Goal: Task Accomplishment & Management: Manage account settings

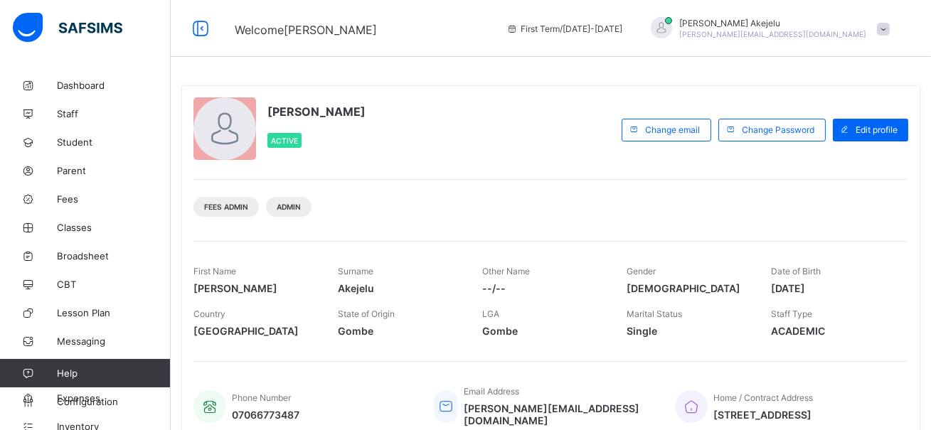
scroll to position [10, 0]
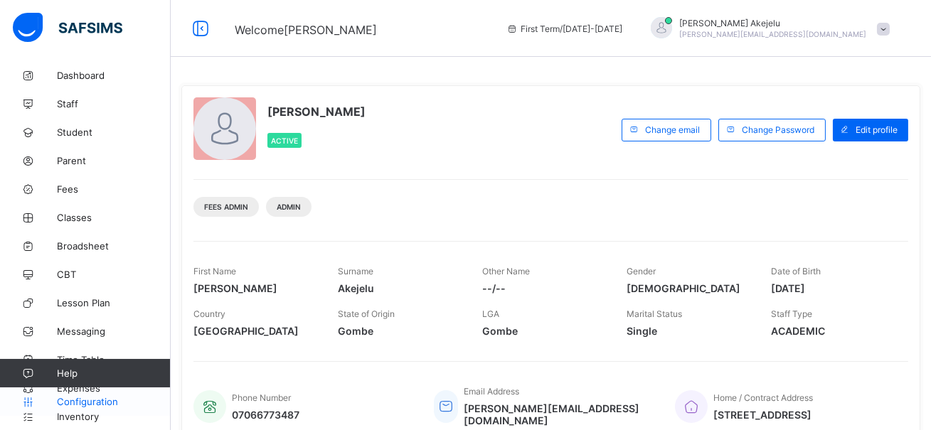
click at [83, 400] on span "Configuration" at bounding box center [113, 401] width 113 height 11
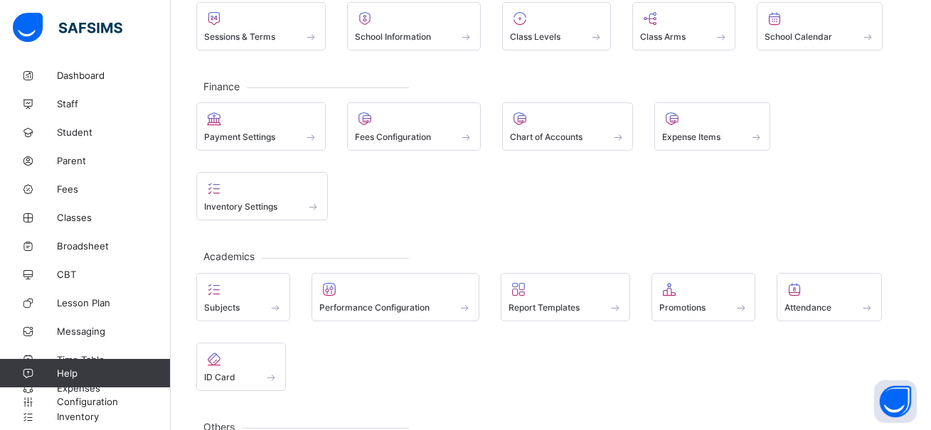
scroll to position [195, 0]
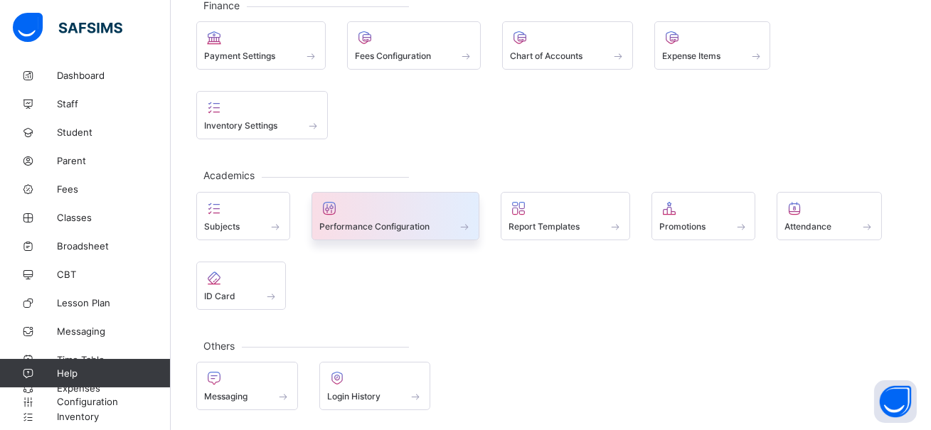
click at [375, 230] on span "Performance Configuration" at bounding box center [374, 226] width 110 height 11
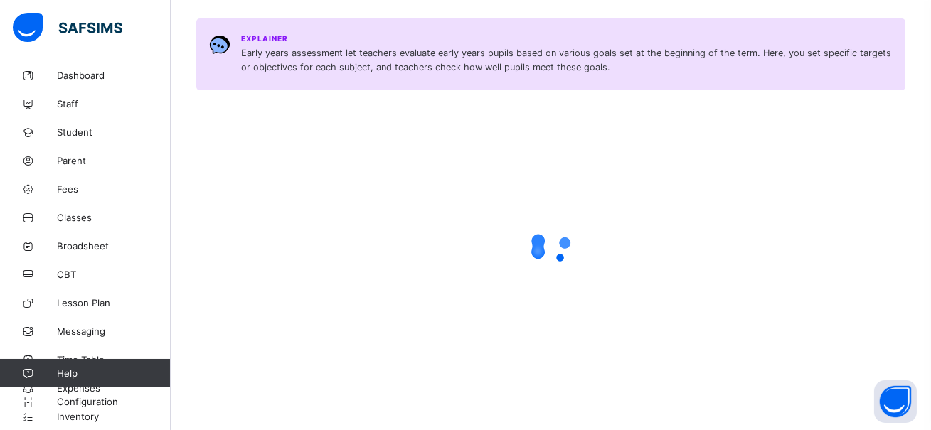
scroll to position [195, 0]
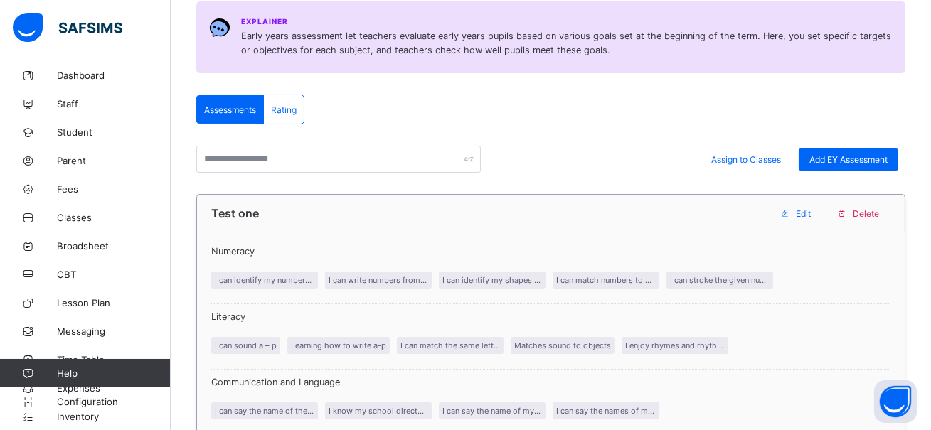
click at [275, 282] on p "I can identify my numbers from 0-25" at bounding box center [264, 280] width 107 height 17
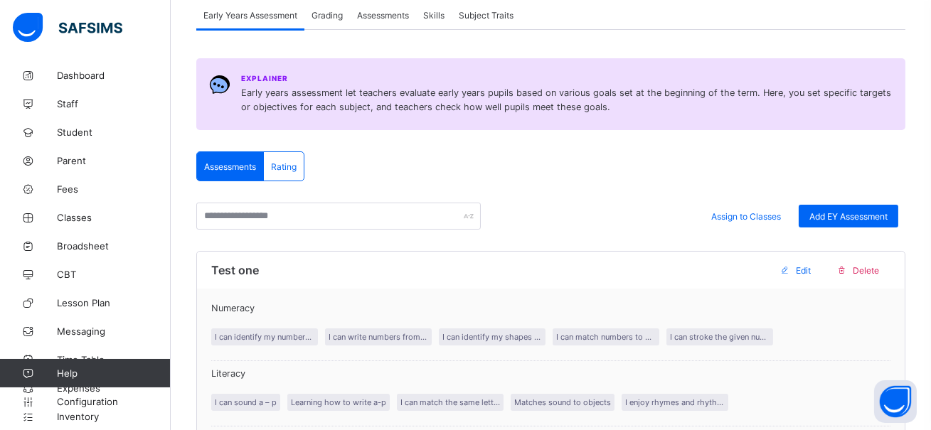
scroll to position [142, 0]
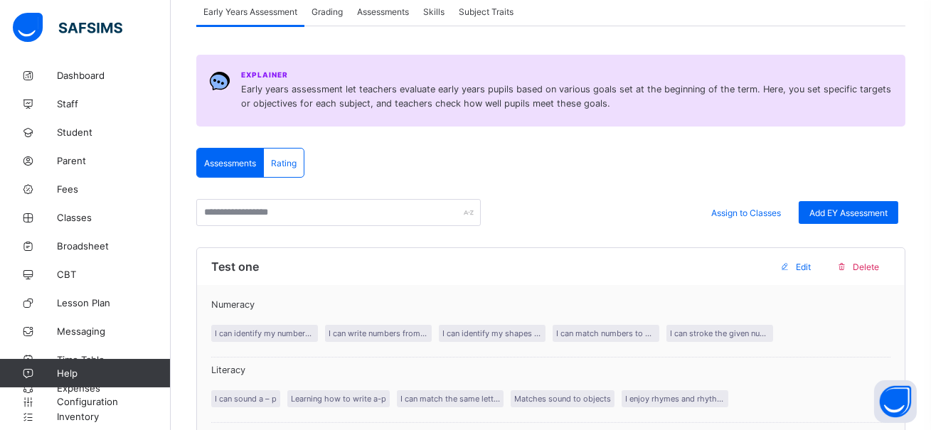
click at [288, 171] on div "Rating" at bounding box center [284, 163] width 40 height 28
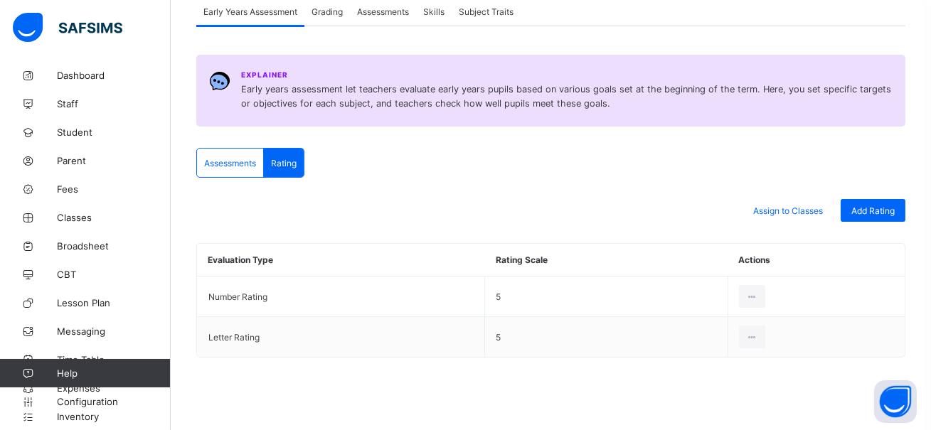
click at [236, 161] on span "Assessments" at bounding box center [230, 163] width 52 height 11
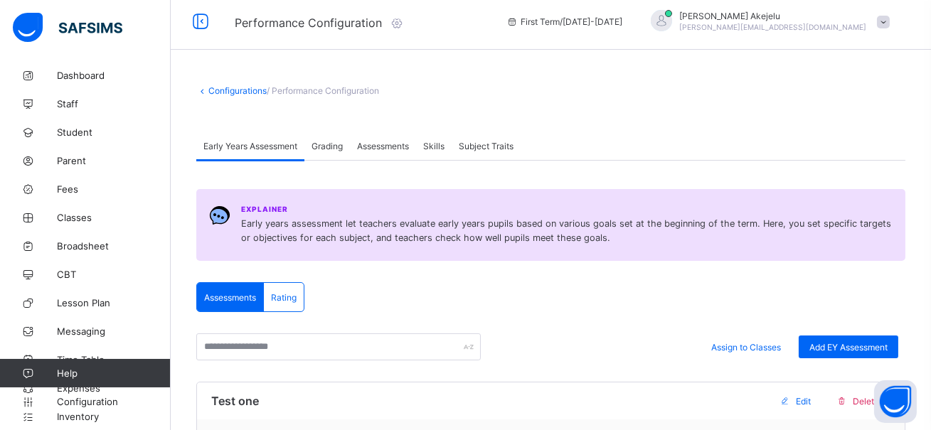
scroll to position [0, 0]
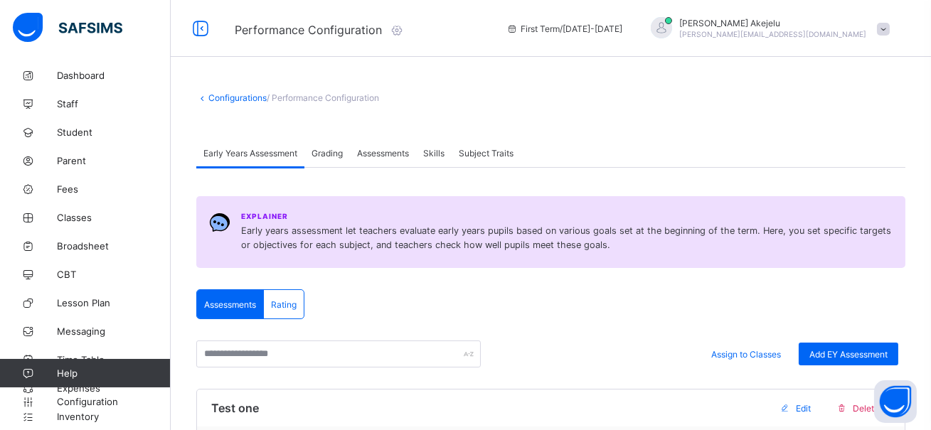
click at [328, 154] on span "Grading" at bounding box center [327, 153] width 31 height 11
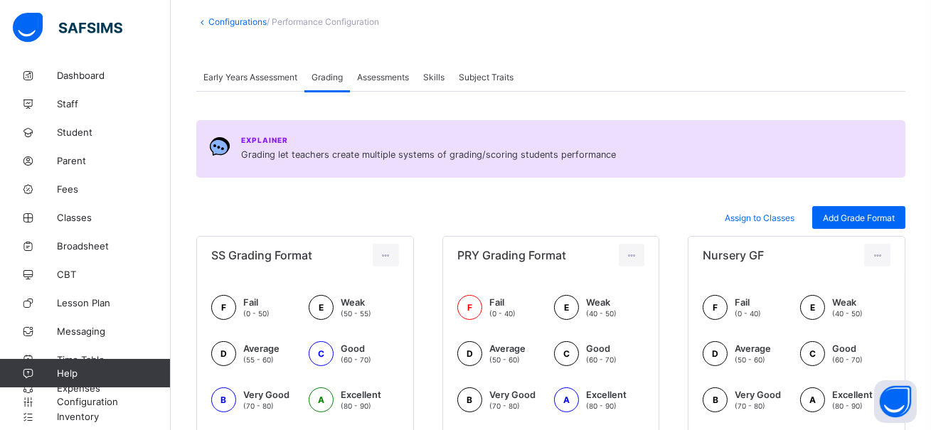
scroll to position [108, 0]
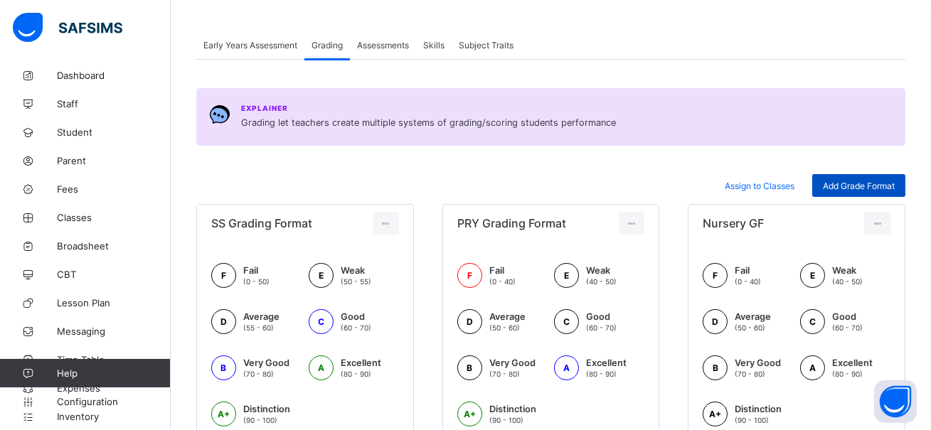
click at [849, 188] on span "Add Grade Format" at bounding box center [859, 186] width 72 height 11
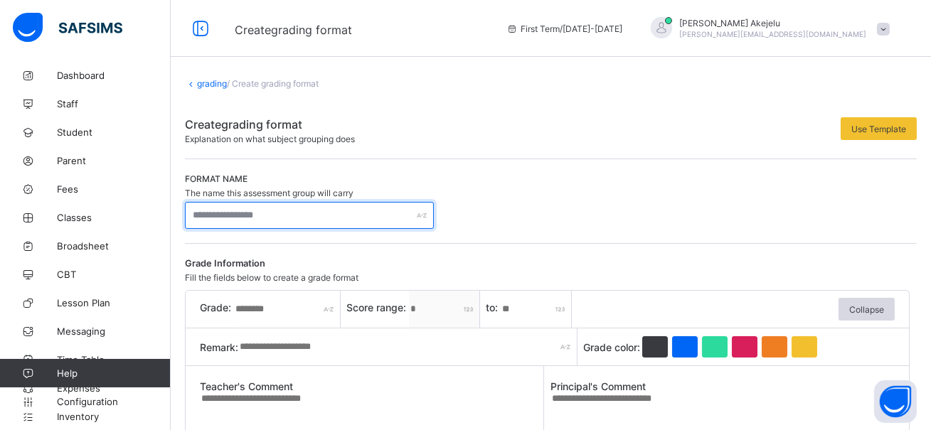
click at [331, 214] on input "text" at bounding box center [309, 215] width 249 height 27
click at [218, 83] on link "grading" at bounding box center [212, 83] width 30 height 11
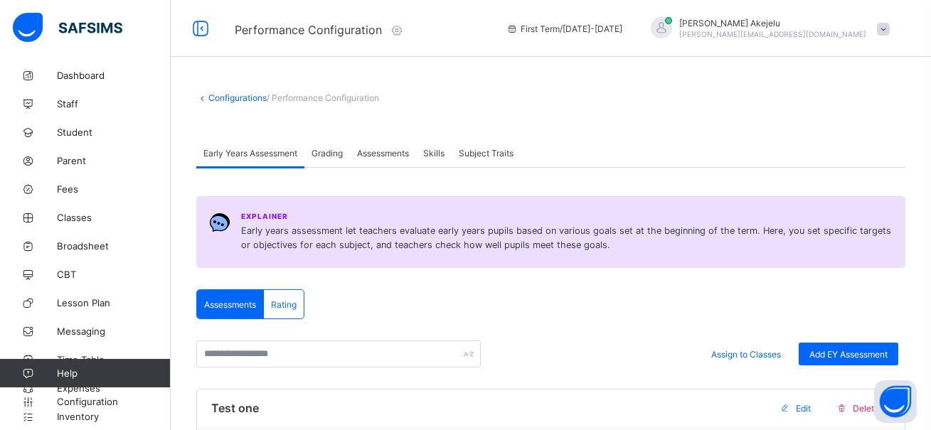
click at [323, 144] on div "Grading" at bounding box center [327, 153] width 46 height 28
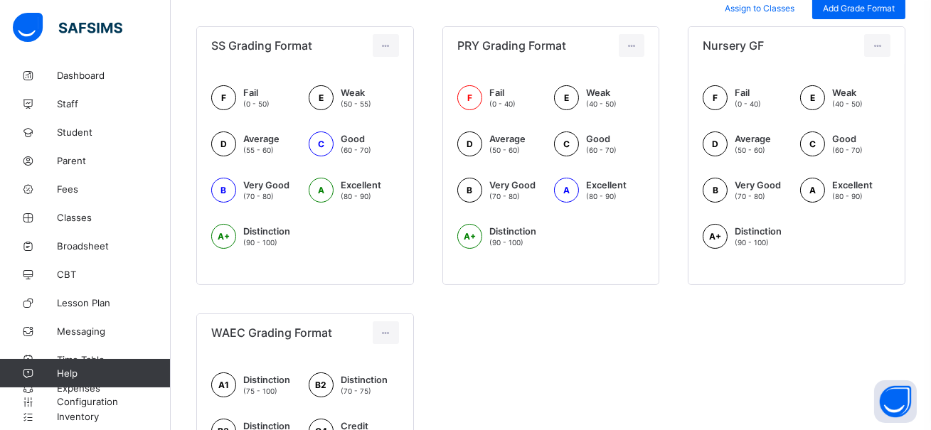
scroll to position [280, 0]
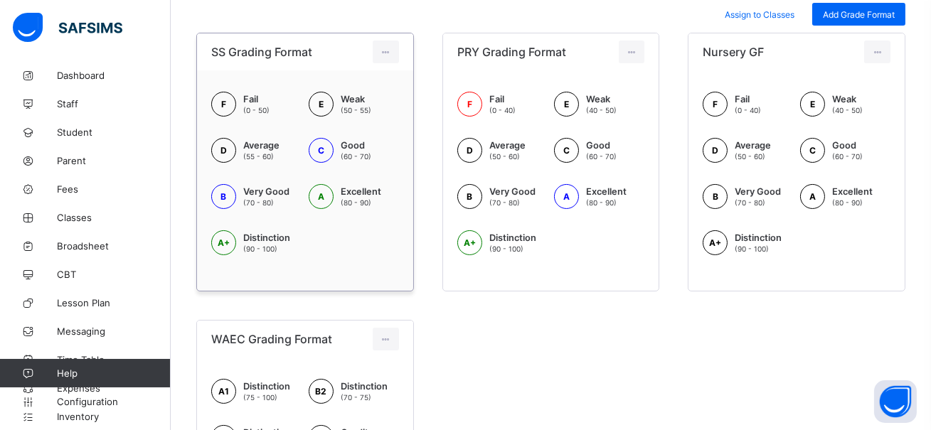
click at [282, 110] on div "F Fail (0 - 50)" at bounding box center [256, 104] width 90 height 25
click at [384, 53] on icon at bounding box center [386, 52] width 12 height 11
click at [368, 80] on div "Edit Format" at bounding box center [364, 84] width 56 height 14
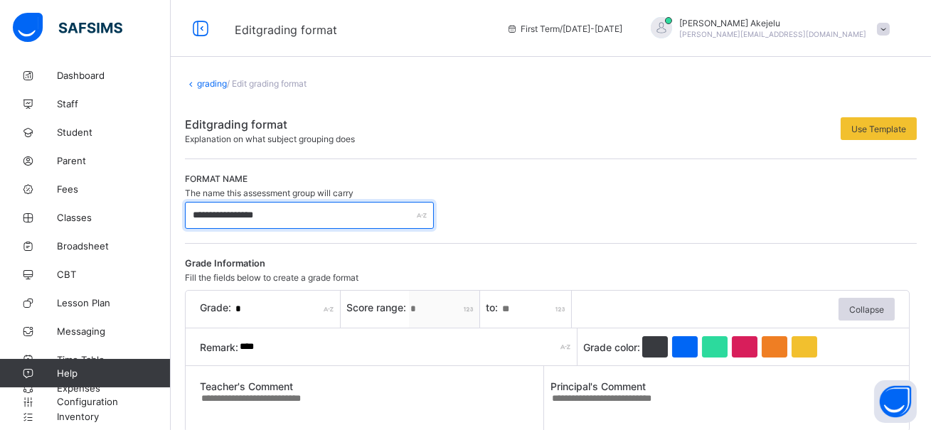
click at [363, 211] on input "**********" at bounding box center [309, 215] width 249 height 27
click at [210, 82] on link "grading" at bounding box center [212, 83] width 30 height 11
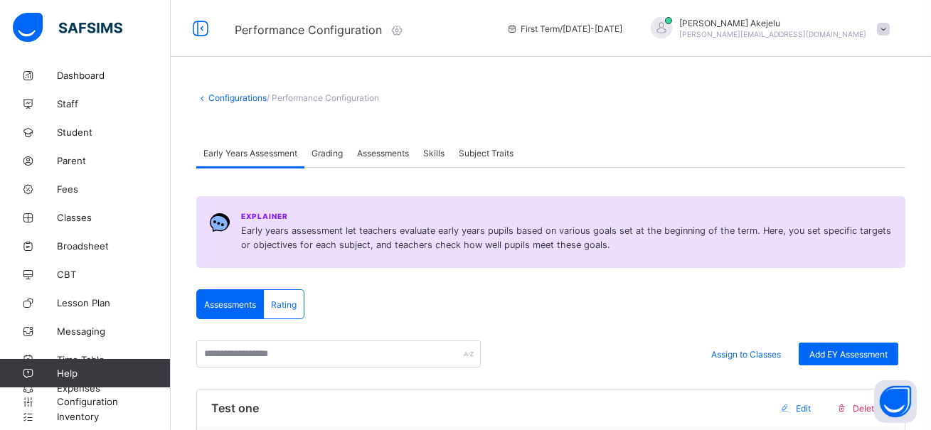
click at [333, 156] on span "Grading" at bounding box center [327, 153] width 31 height 11
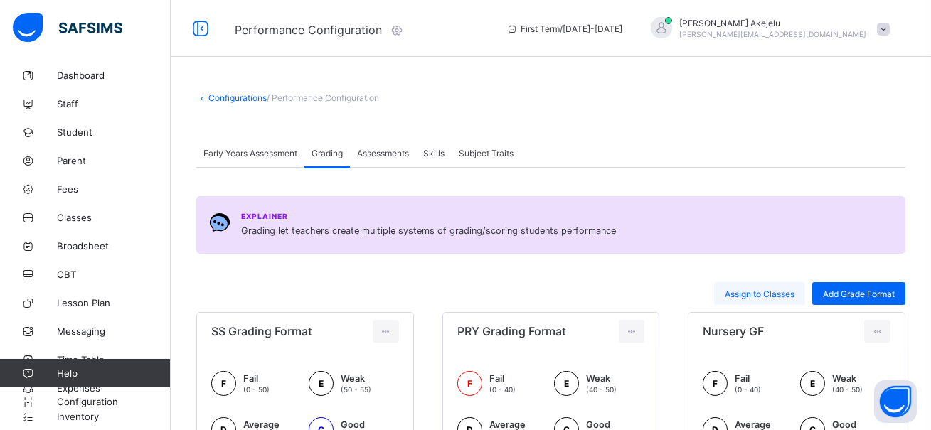
click at [745, 292] on span "Assign to Classes" at bounding box center [760, 294] width 70 height 11
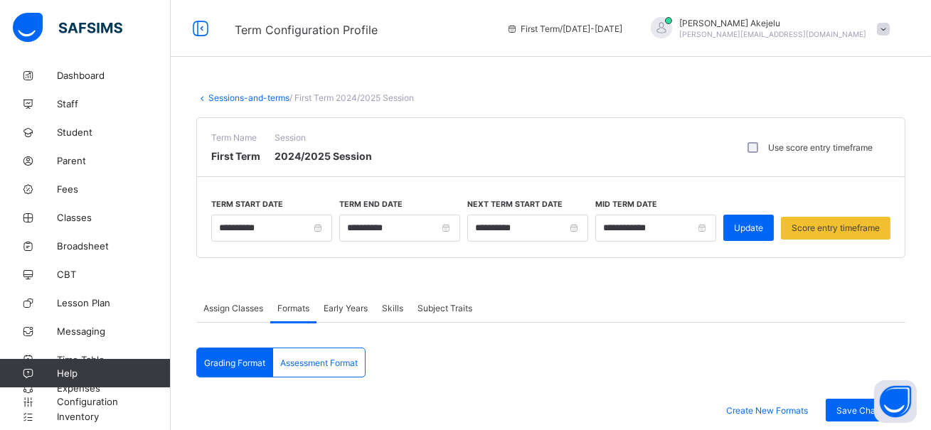
click at [329, 360] on span "Assessment Format" at bounding box center [319, 363] width 78 height 11
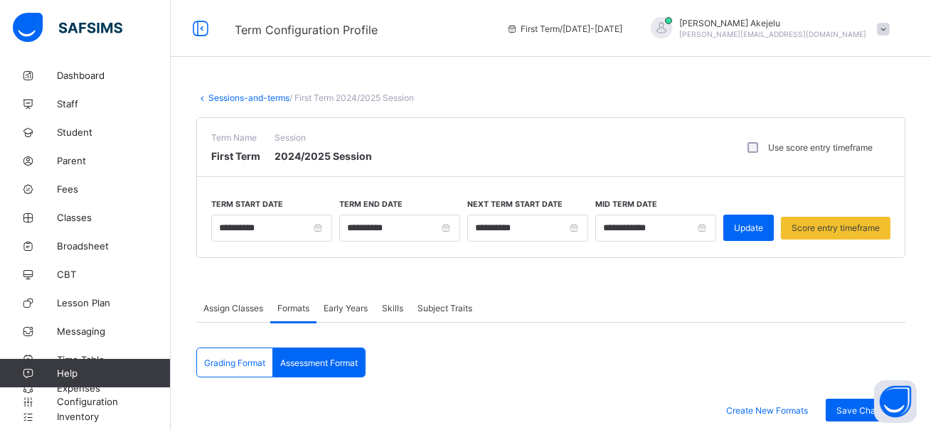
click at [329, 360] on span "Assessment Format" at bounding box center [319, 363] width 78 height 11
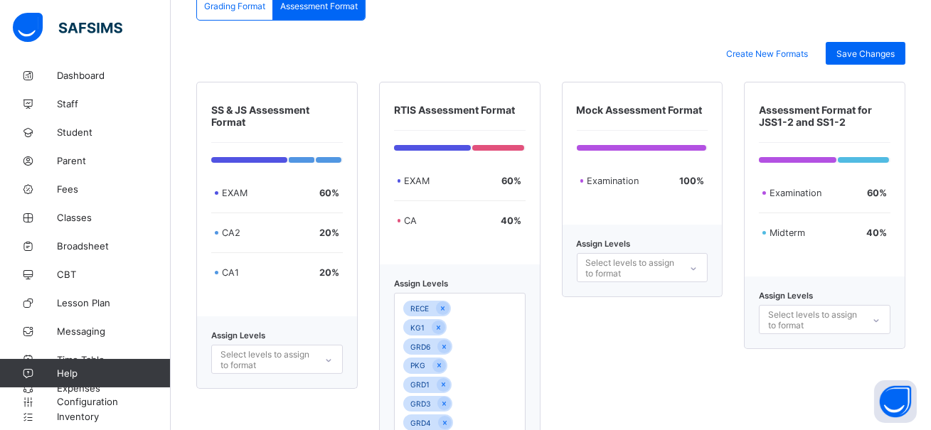
scroll to position [376, 0]
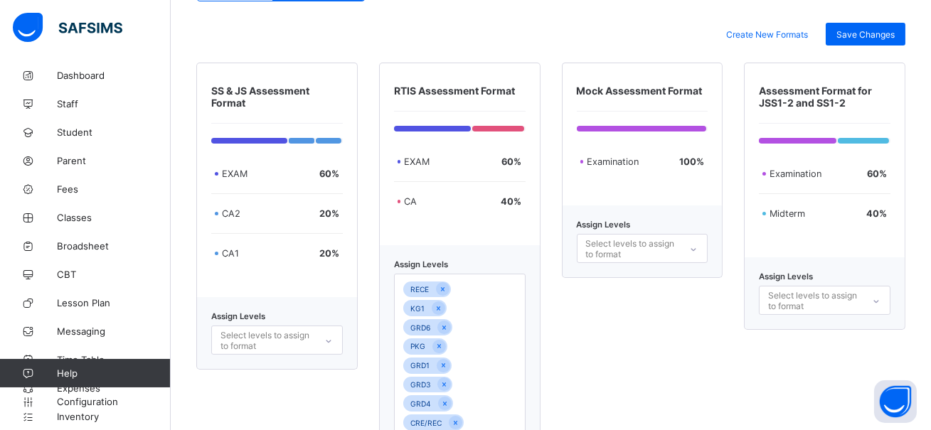
click at [307, 341] on div "Select levels to assign to format" at bounding box center [266, 340] width 93 height 27
click at [277, 384] on div "JS3" at bounding box center [277, 394] width 130 height 22
click at [281, 380] on div "PRKG1" at bounding box center [277, 374] width 130 height 22
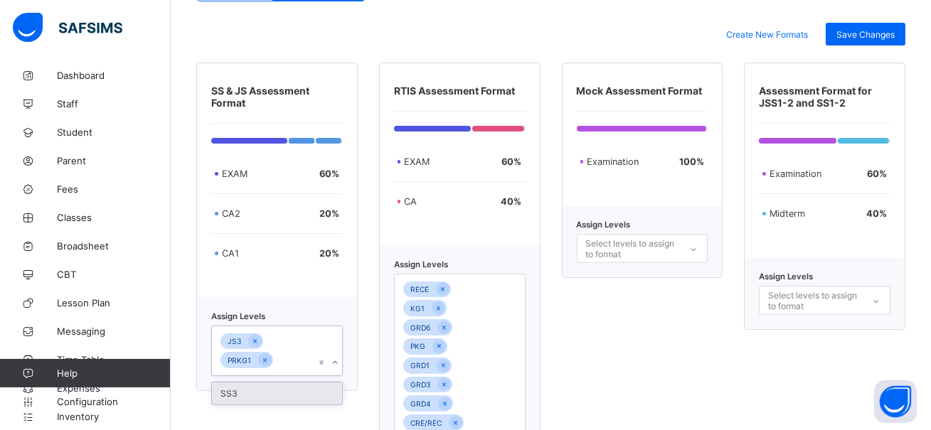
click at [271, 388] on div "SS3" at bounding box center [277, 394] width 130 height 22
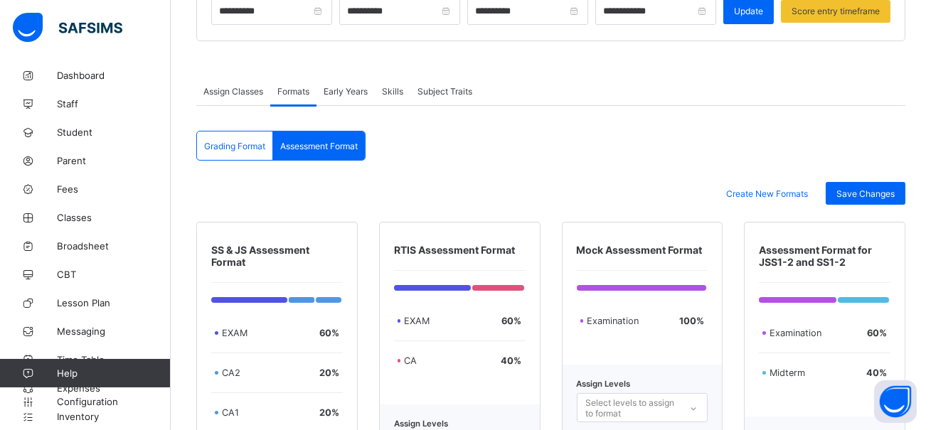
scroll to position [216, 0]
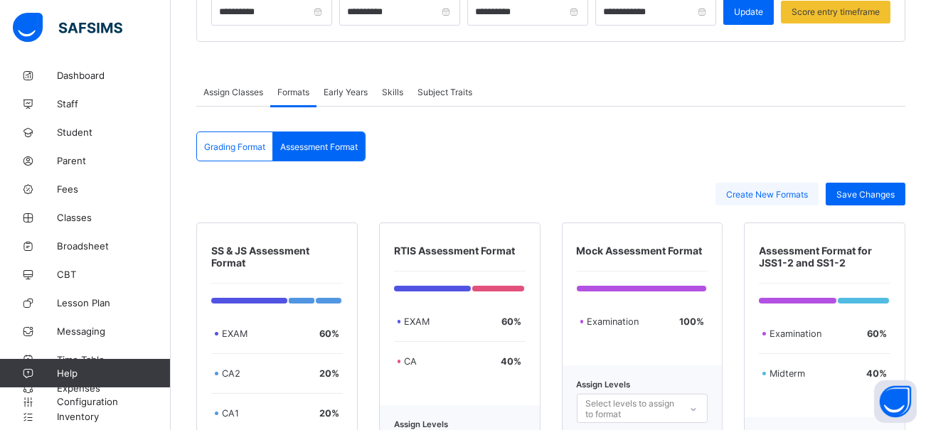
click at [749, 195] on span "Create New Formats" at bounding box center [767, 194] width 82 height 11
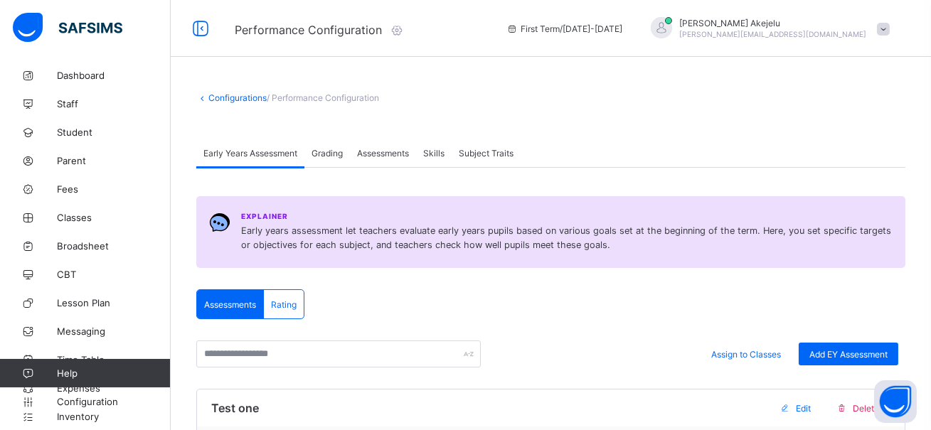
click at [386, 155] on span "Assessments" at bounding box center [383, 153] width 52 height 11
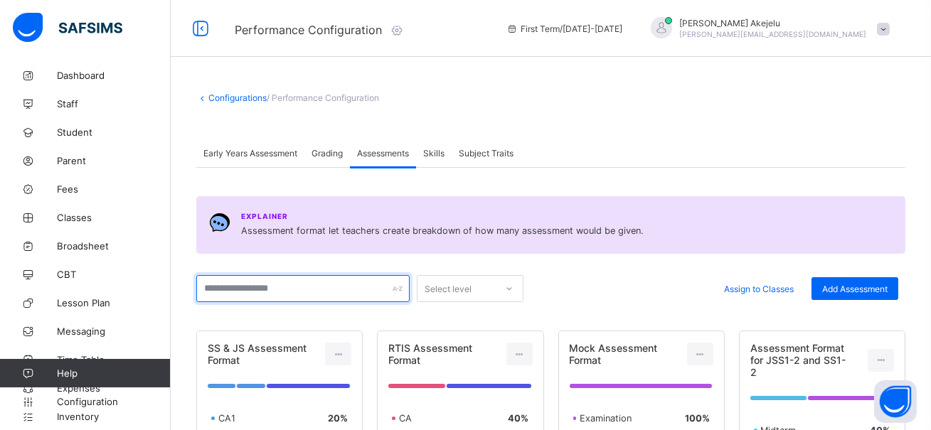
click at [345, 283] on input "text" at bounding box center [302, 288] width 213 height 27
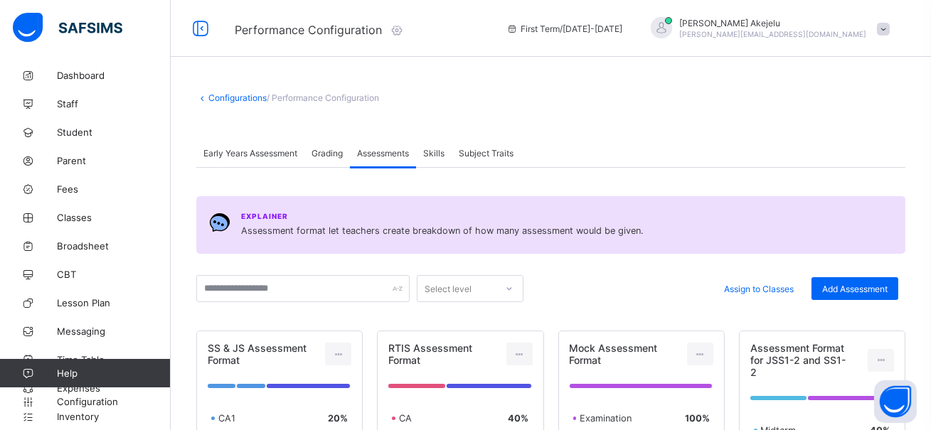
click at [457, 289] on div "Select level" at bounding box center [470, 288] width 107 height 27
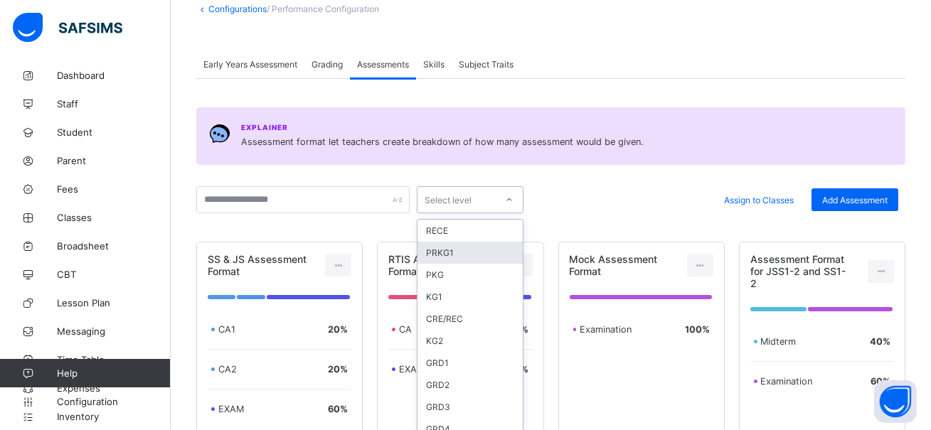
scroll to position [97, 0]
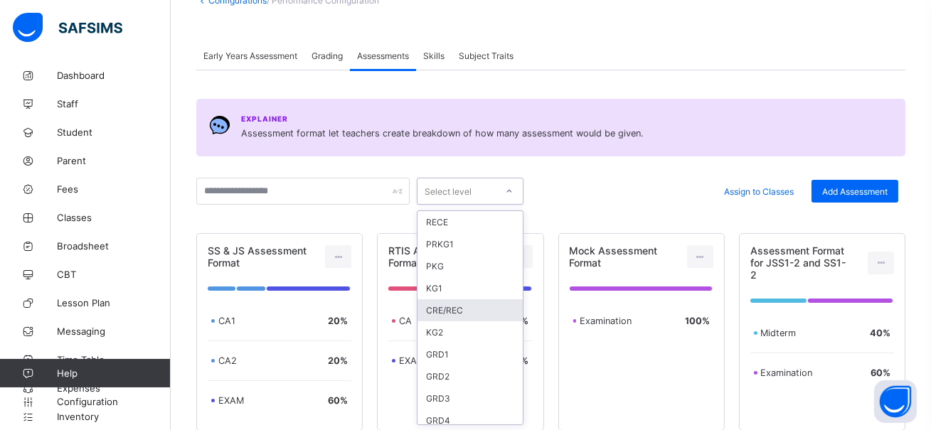
click at [452, 314] on div "CRE/REC" at bounding box center [470, 310] width 105 height 22
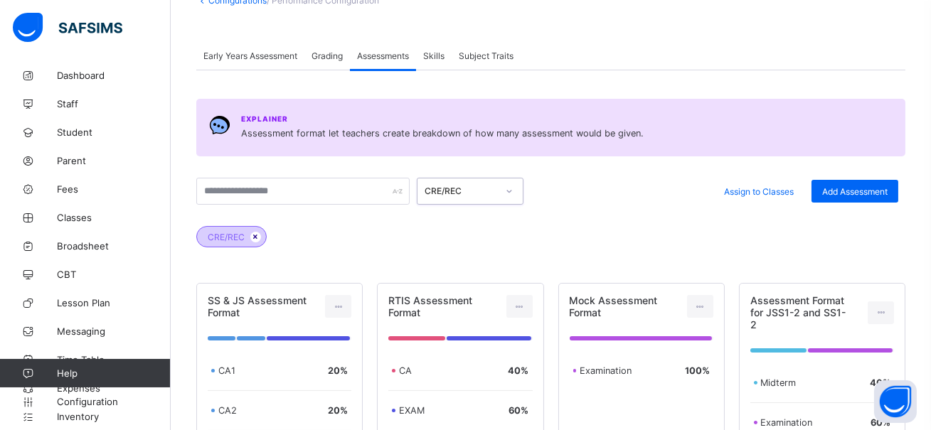
click at [256, 238] on icon at bounding box center [256, 237] width 12 height 9
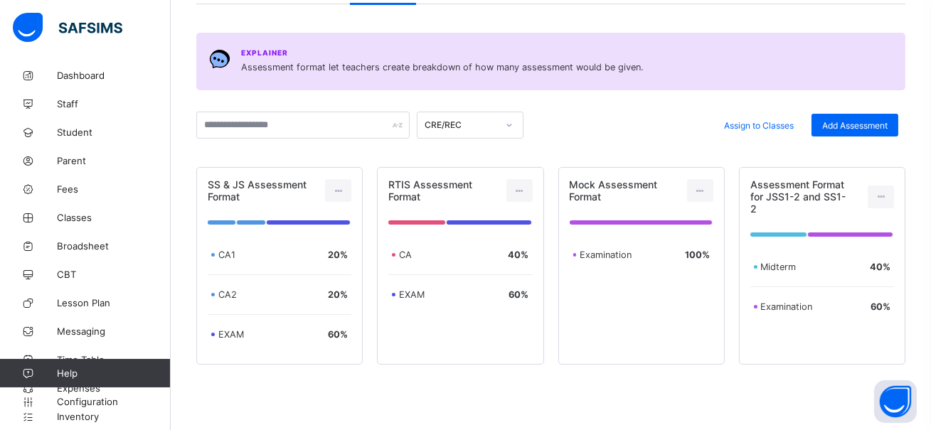
scroll to position [204, 0]
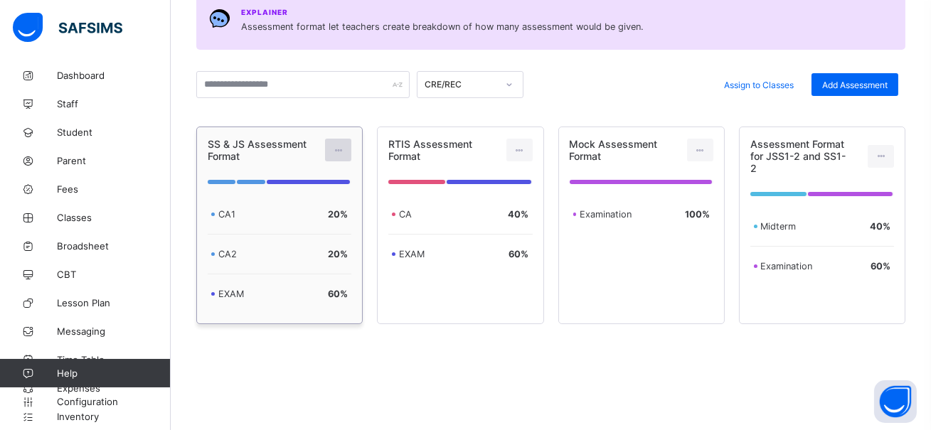
click at [339, 154] on icon at bounding box center [338, 150] width 12 height 11
click at [319, 186] on div "Edit Assessment" at bounding box center [307, 182] width 76 height 14
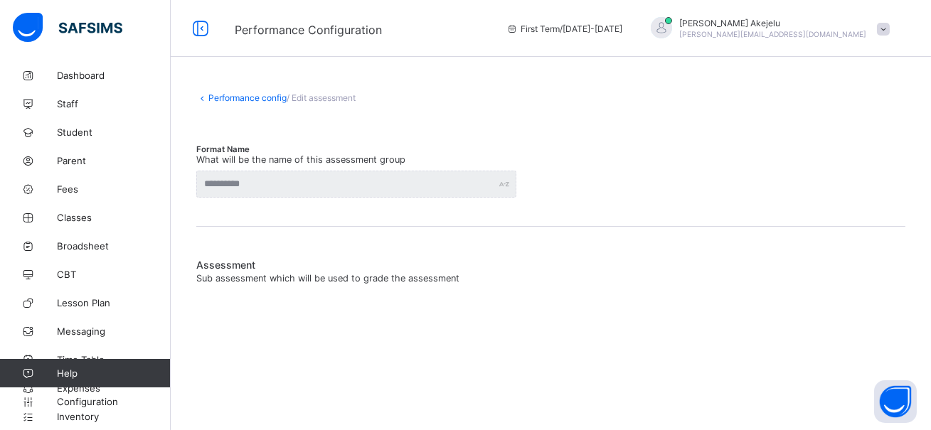
type input "**********"
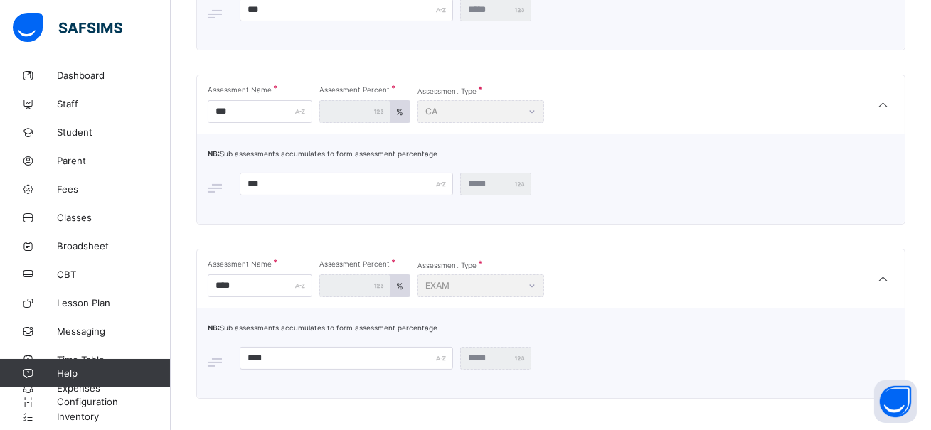
scroll to position [435, 0]
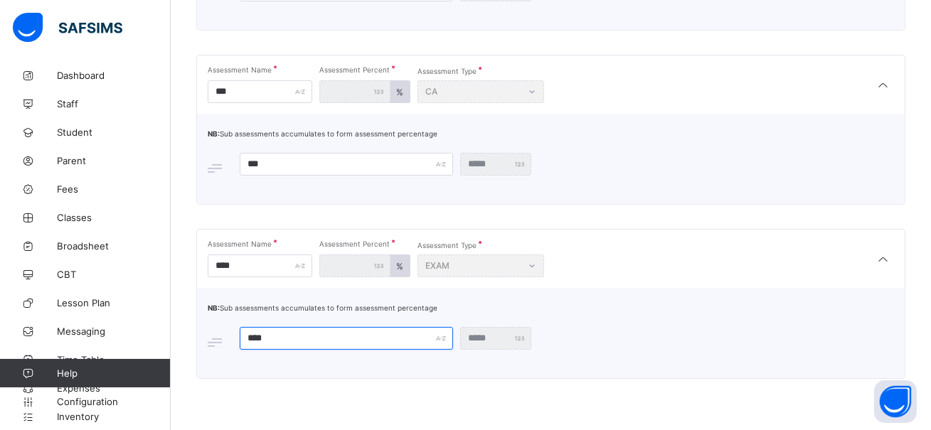
click at [381, 334] on input "****" at bounding box center [346, 338] width 213 height 23
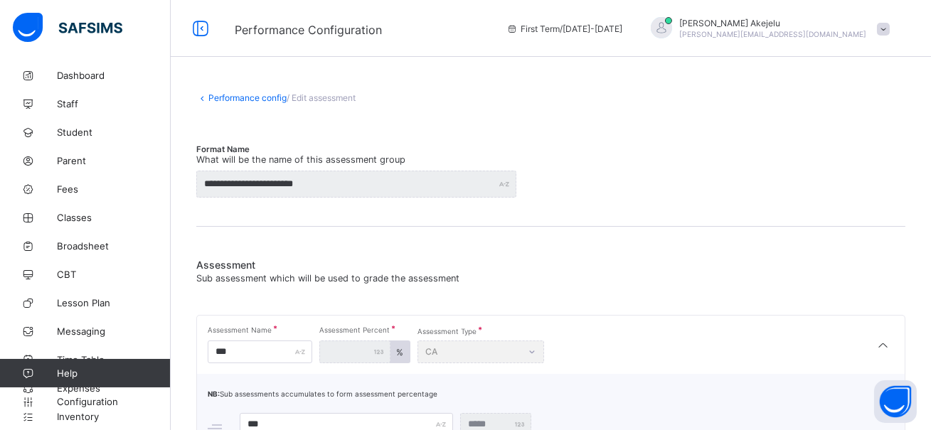
click at [225, 104] on div "Performance config / Edit assessment" at bounding box center [550, 104] width 709 height 25
click at [206, 99] on icon at bounding box center [202, 97] width 12 height 11
click at [219, 97] on link "Performance config" at bounding box center [247, 97] width 78 height 11
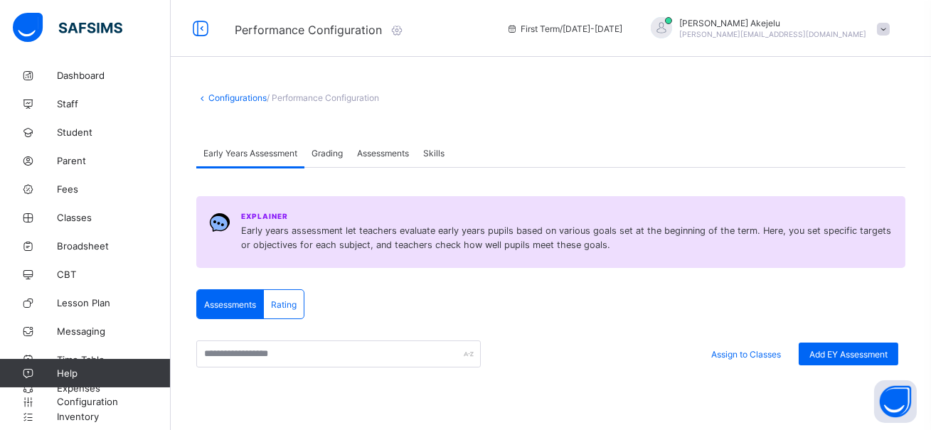
click at [285, 312] on div "Rating" at bounding box center [284, 304] width 40 height 28
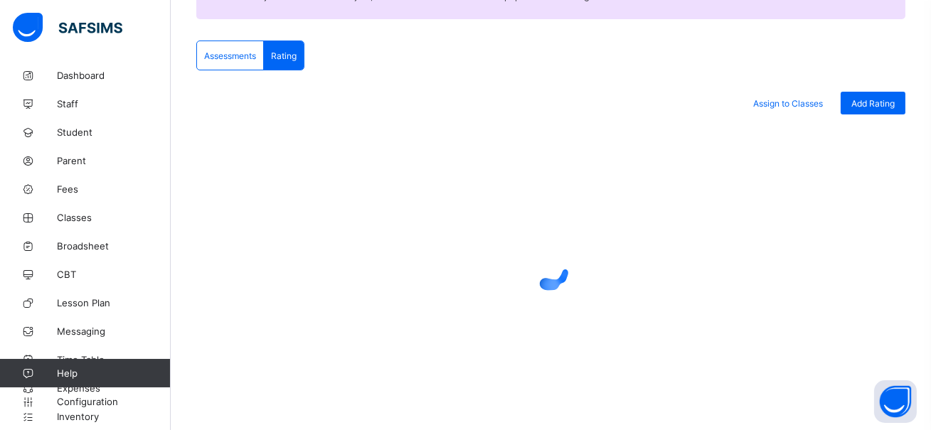
scroll to position [146, 0]
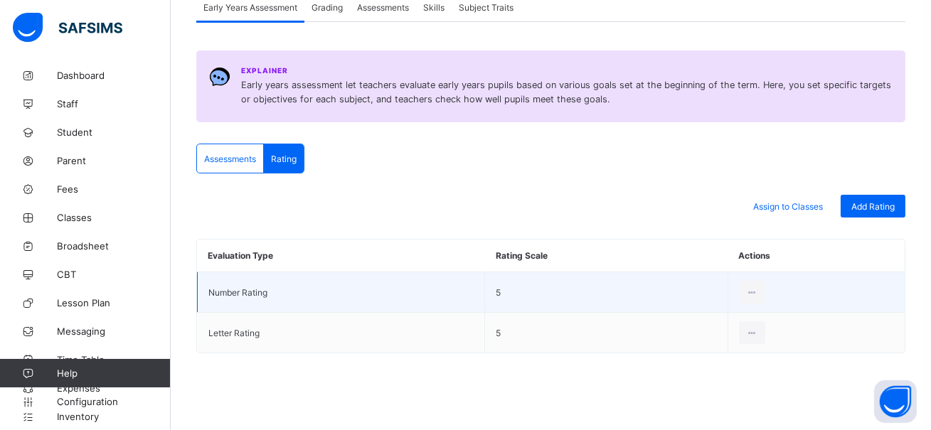
click at [326, 294] on td "Number Rating" at bounding box center [341, 292] width 287 height 41
click at [757, 292] on icon at bounding box center [752, 292] width 12 height 11
click at [726, 317] on ul "Edit Rating View Details Delete Rating" at bounding box center [721, 350] width 88 height 78
click at [720, 327] on div "Edit Rating" at bounding box center [732, 324] width 54 height 14
type input "**********"
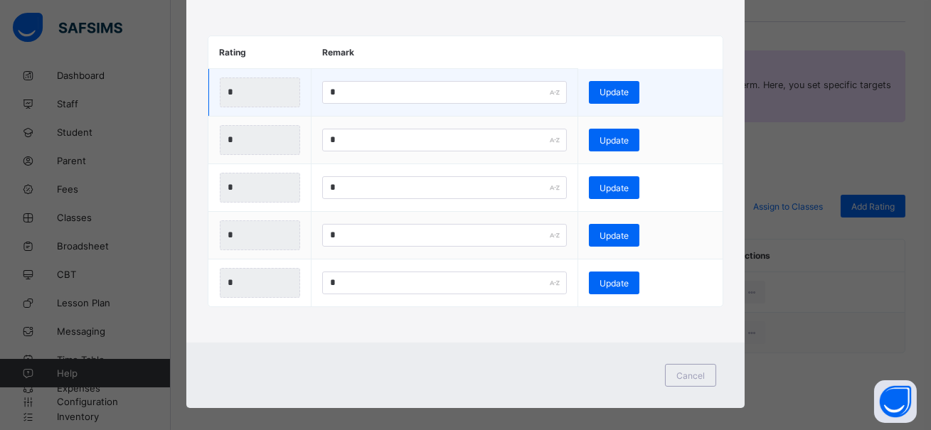
scroll to position [166, 0]
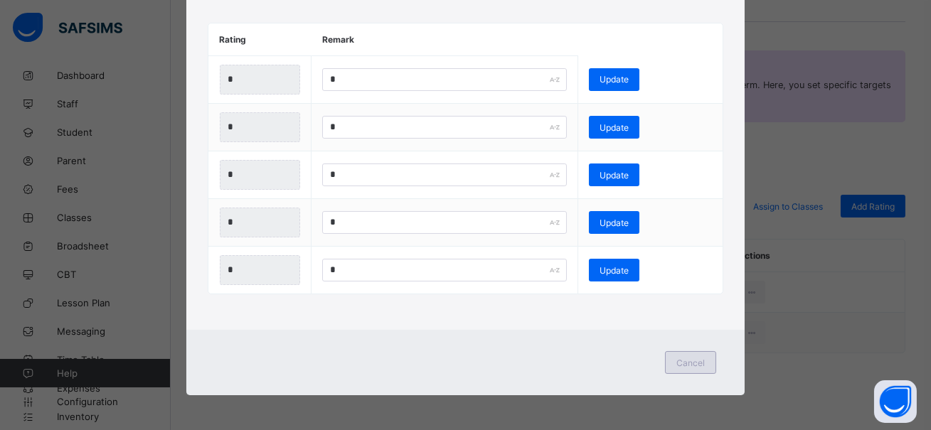
click at [684, 371] on div "Cancel" at bounding box center [690, 362] width 51 height 23
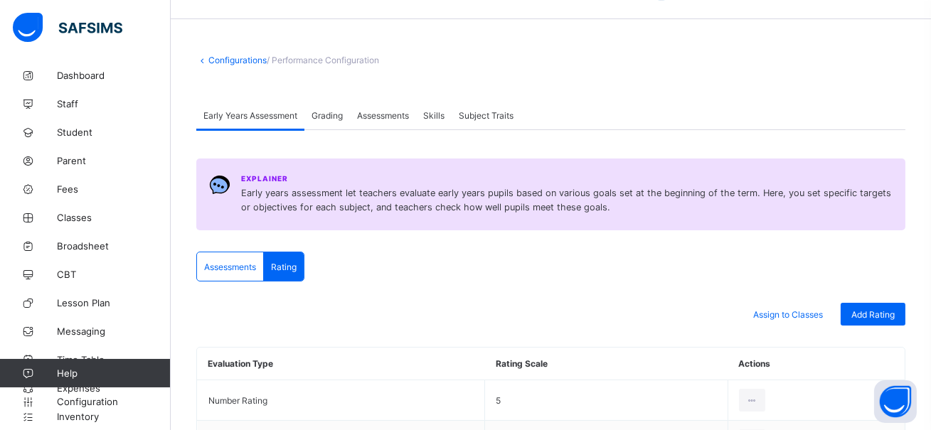
scroll to position [0, 0]
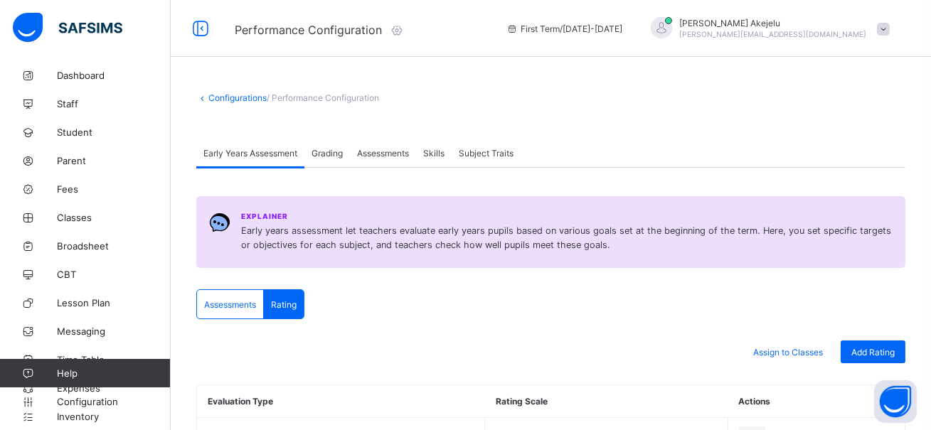
click at [326, 152] on span "Grading" at bounding box center [327, 153] width 31 height 11
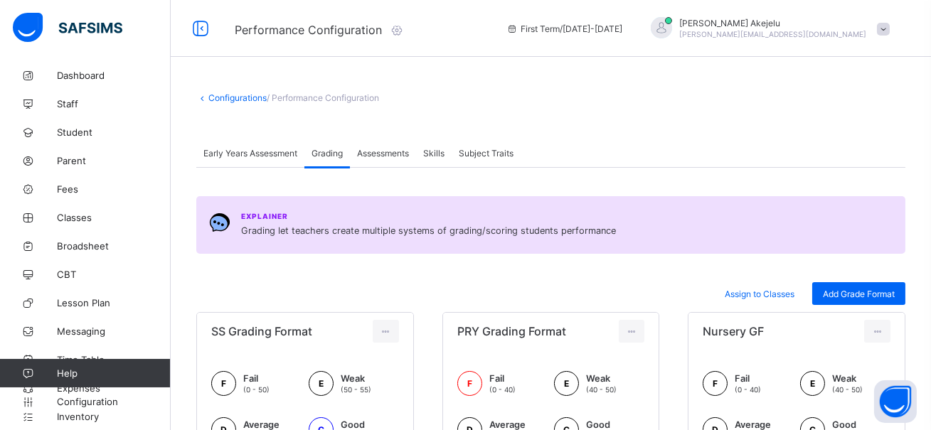
click at [390, 159] on div "Assessments" at bounding box center [383, 153] width 66 height 28
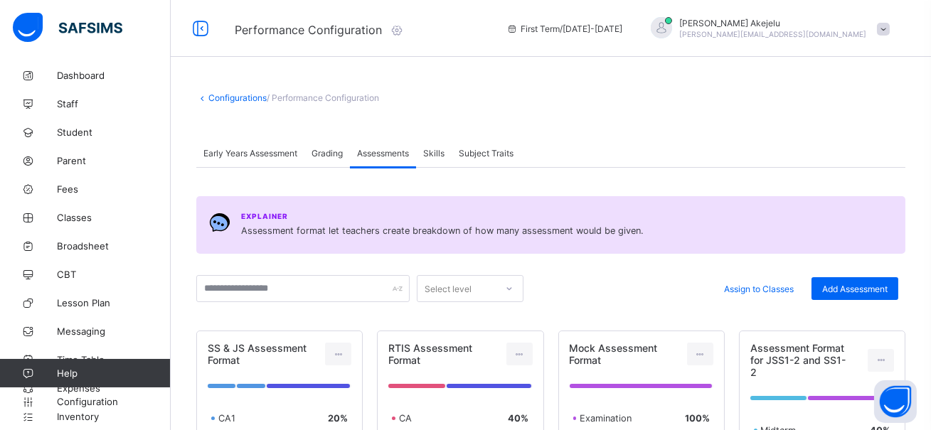
click at [474, 151] on span "Subject Traits" at bounding box center [486, 153] width 55 height 11
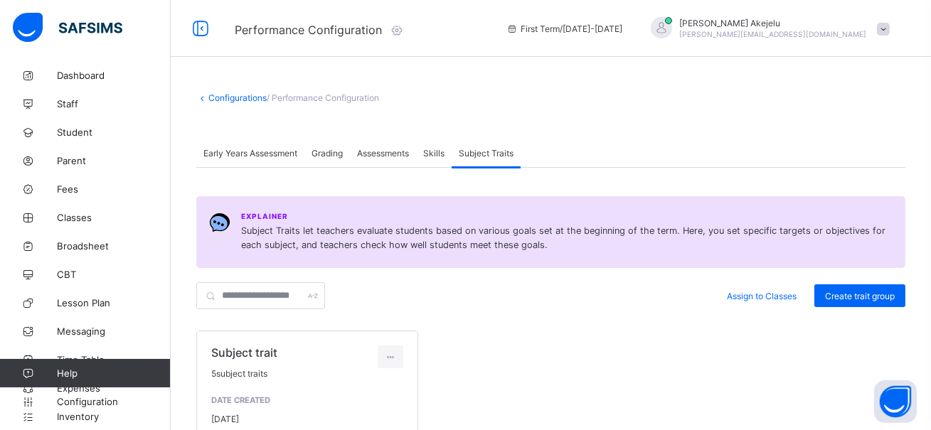
scroll to position [86, 0]
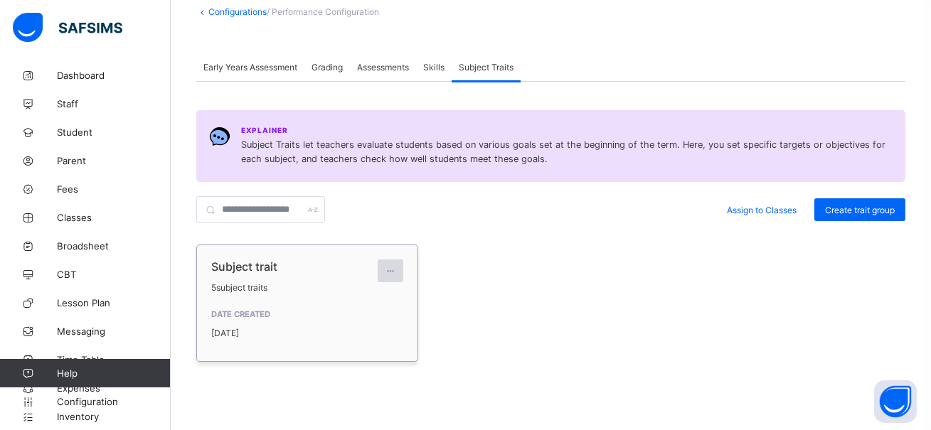
click at [393, 272] on icon at bounding box center [391, 271] width 12 height 11
click at [375, 302] on div "Edit group" at bounding box center [371, 303] width 51 height 14
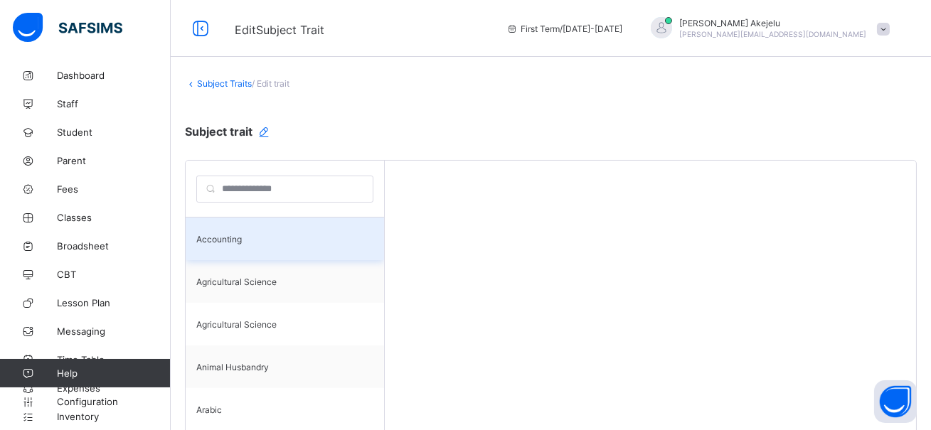
click at [230, 234] on span "Accounting" at bounding box center [219, 239] width 46 height 11
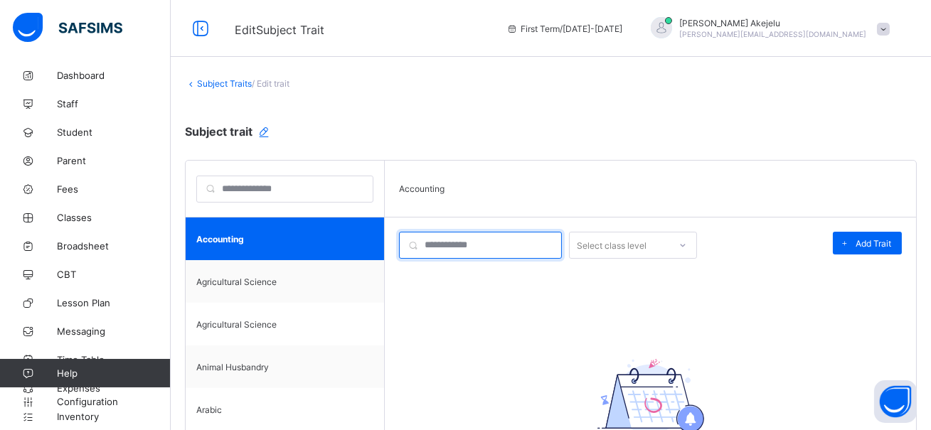
click at [520, 245] on input "search" at bounding box center [480, 245] width 163 height 27
click at [605, 245] on div "Select class level" at bounding box center [633, 245] width 128 height 27
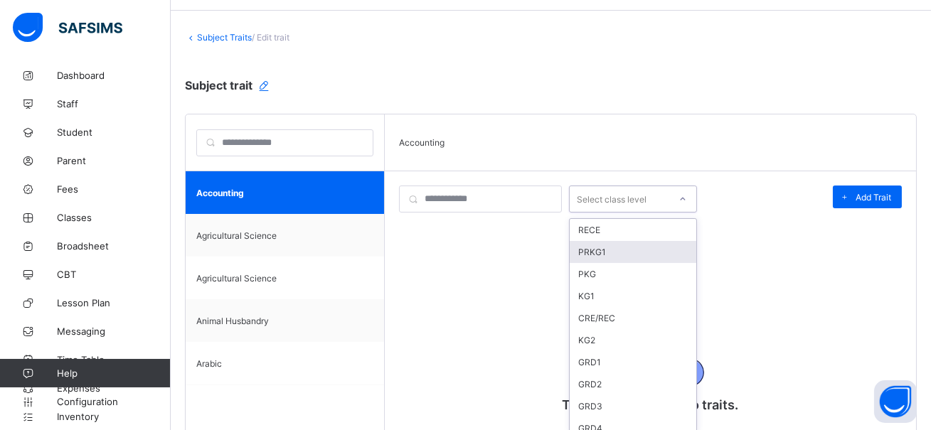
scroll to position [53, 0]
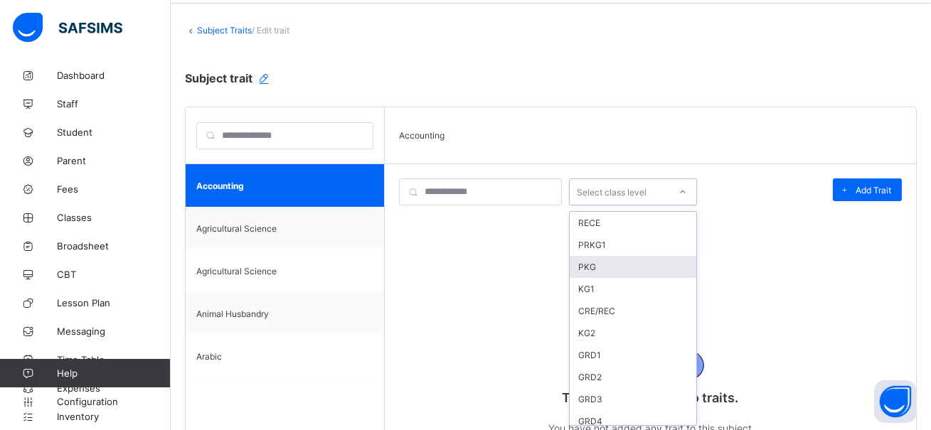
click at [603, 275] on div "PKG" at bounding box center [633, 267] width 127 height 22
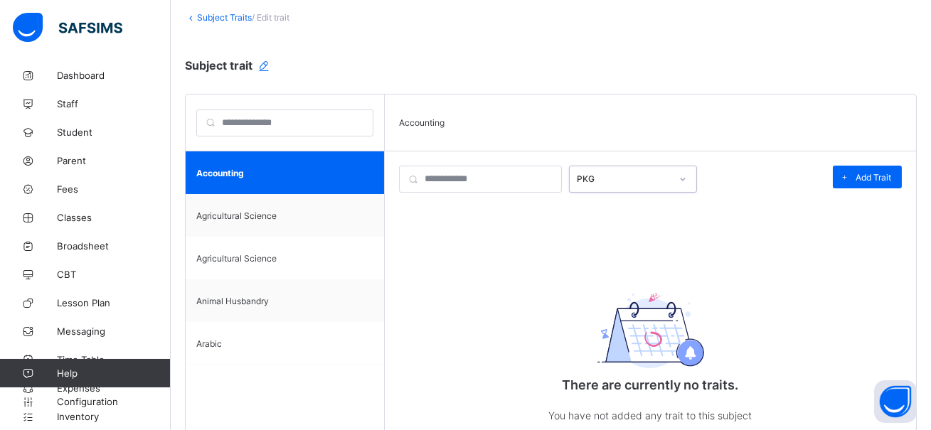
scroll to position [0, 0]
